Goal: Task Accomplishment & Management: Manage account settings

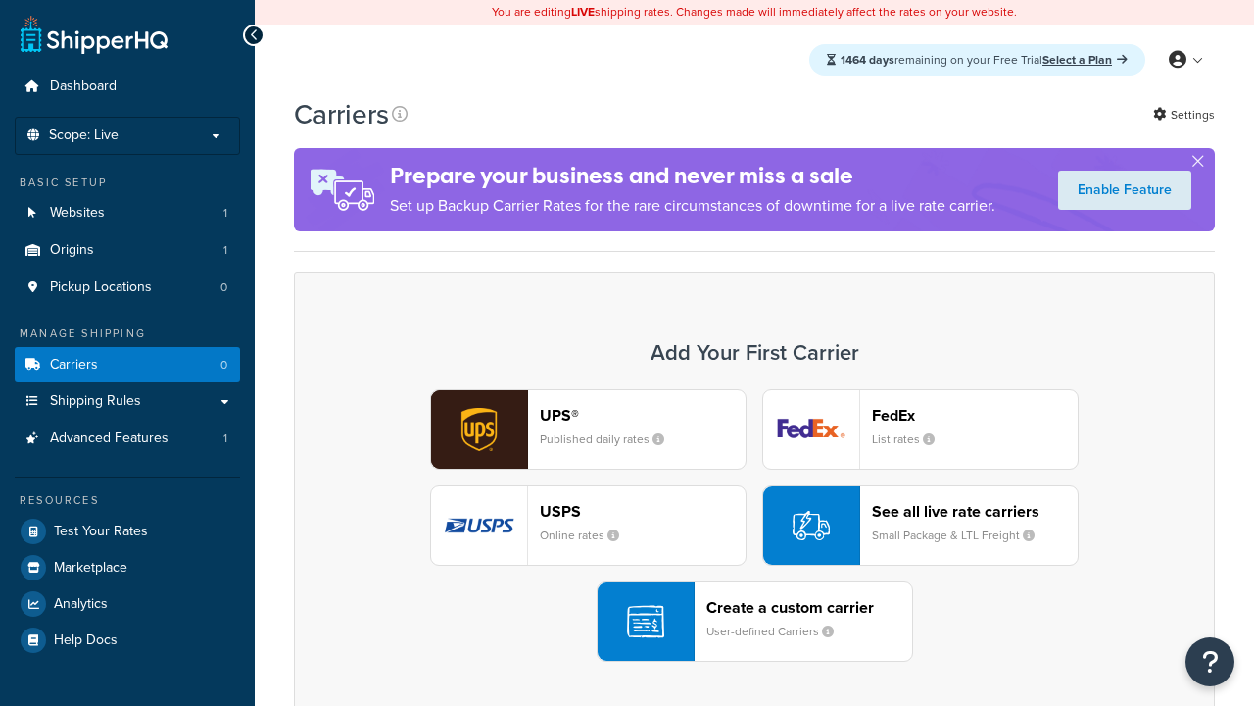
click at [975, 414] on header "FedEx" at bounding box center [975, 415] width 206 height 19
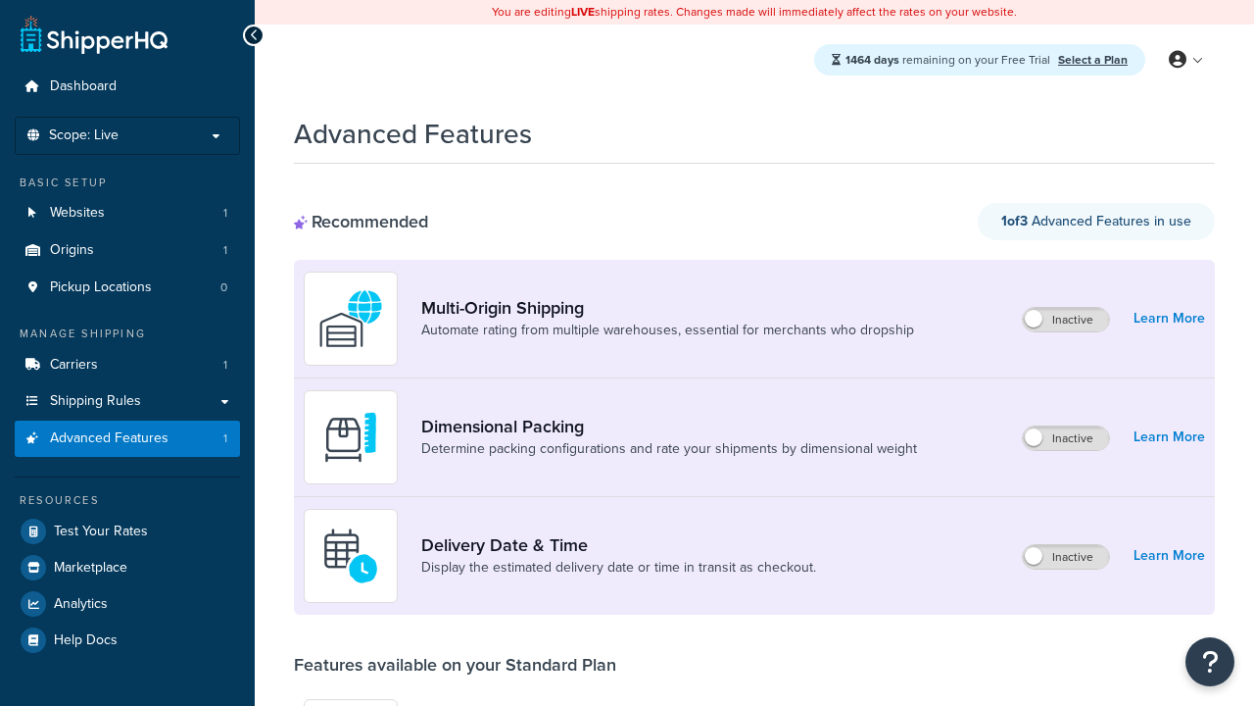
scroll to position [171, 0]
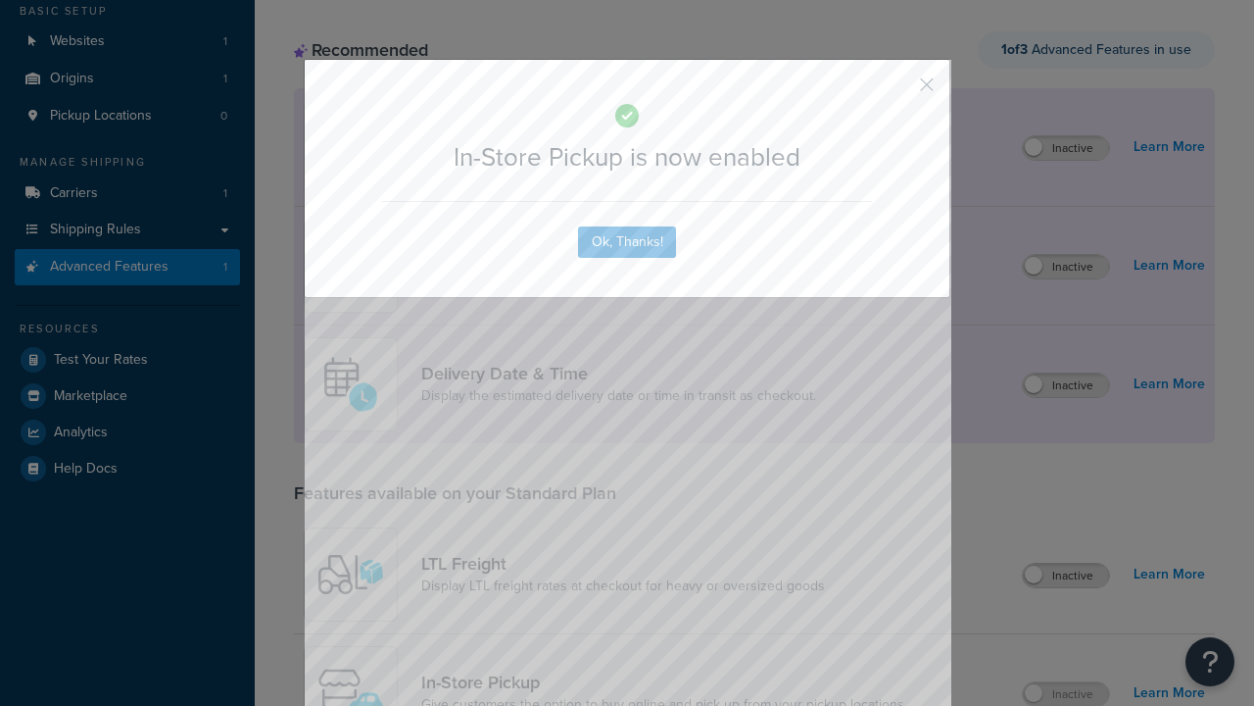
scroll to position [0, 0]
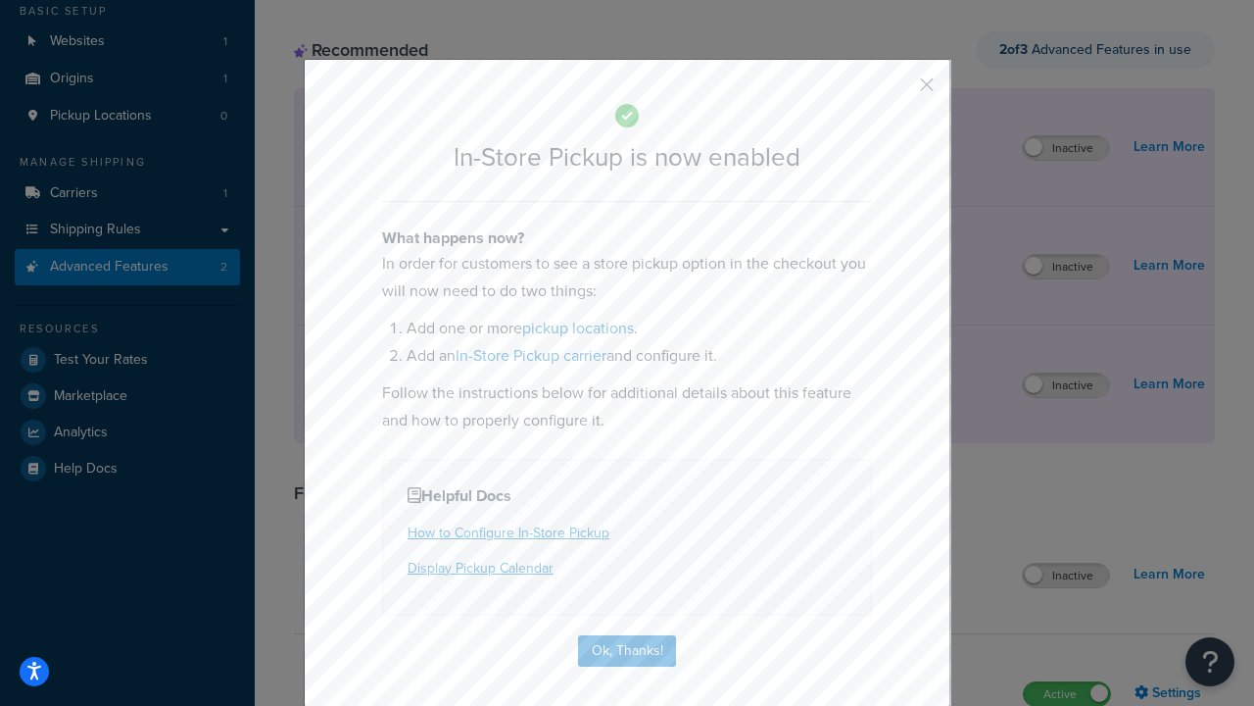
click at [898, 91] on button "button" at bounding box center [898, 91] width 5 height 5
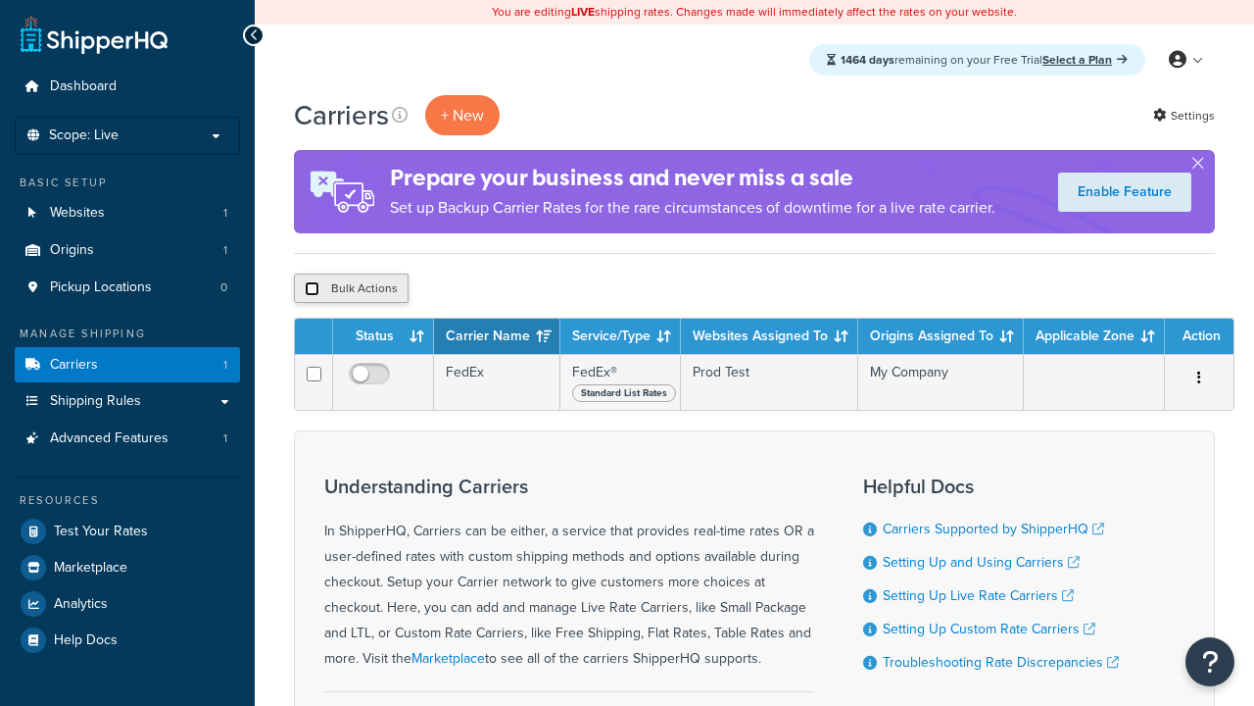
click at [312, 289] on input "checkbox" at bounding box center [312, 288] width 15 height 15
checkbox input "true"
click at [0, 0] on button "Delete" at bounding box center [0, 0] width 0 height 0
